Goal: Information Seeking & Learning: Learn about a topic

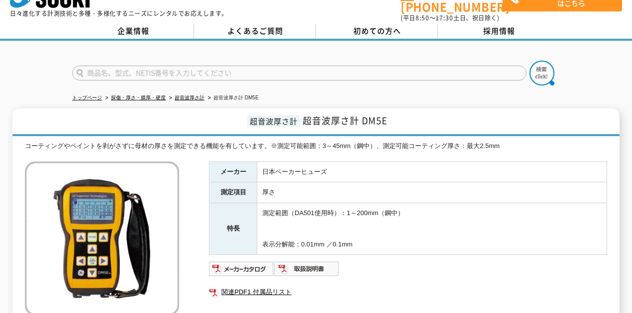
scroll to position [21, 0]
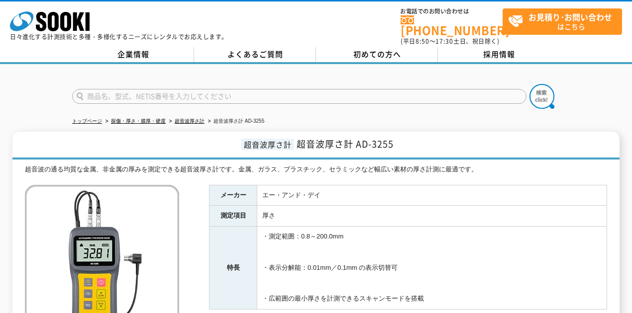
click at [40, 115] on div "トップページ 探傷・厚さ・膜厚・硬度 超音波厚さ計 超音波厚さ計 AD-3255 超音波厚さ計 超音波厚さ計 AD-3255 超音波の通る均質な金属、非金属の…" at bounding box center [316, 285] width 632 height 442
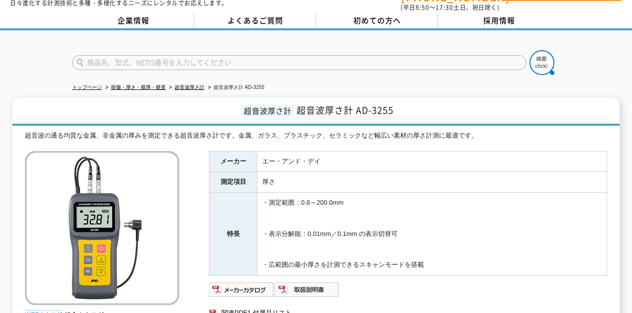
scroll to position [33, 0]
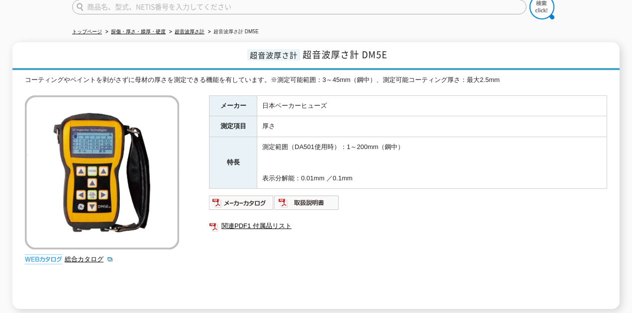
scroll to position [99, 0]
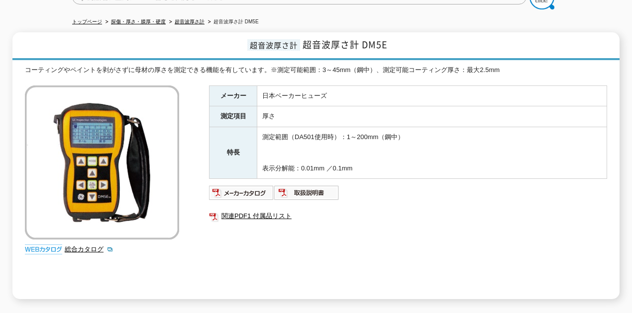
click at [80, 69] on div "コーティングやペイントを剥がさずに母材の厚さを測定できる機能を有しています。※測定可能範囲：3～45mm（鋼中）、測定可能コーティング厚さ：最大2.5mm 総…" at bounding box center [316, 182] width 582 height 234
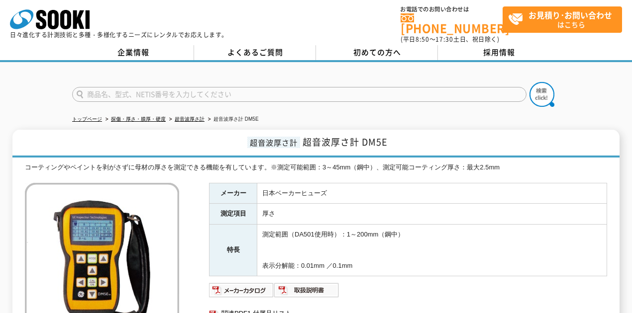
scroll to position [0, 0]
